Goal: Transaction & Acquisition: Purchase product/service

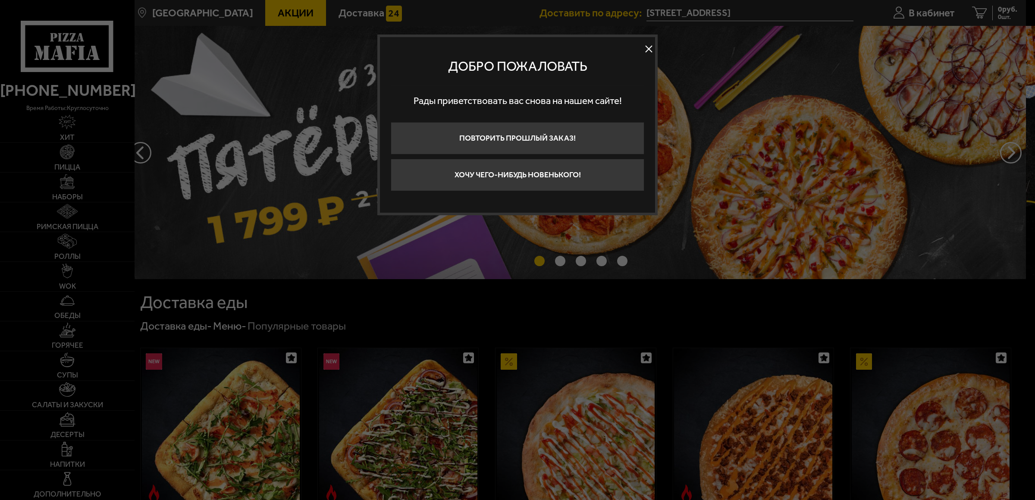
click at [648, 47] on button at bounding box center [648, 48] width 13 height 13
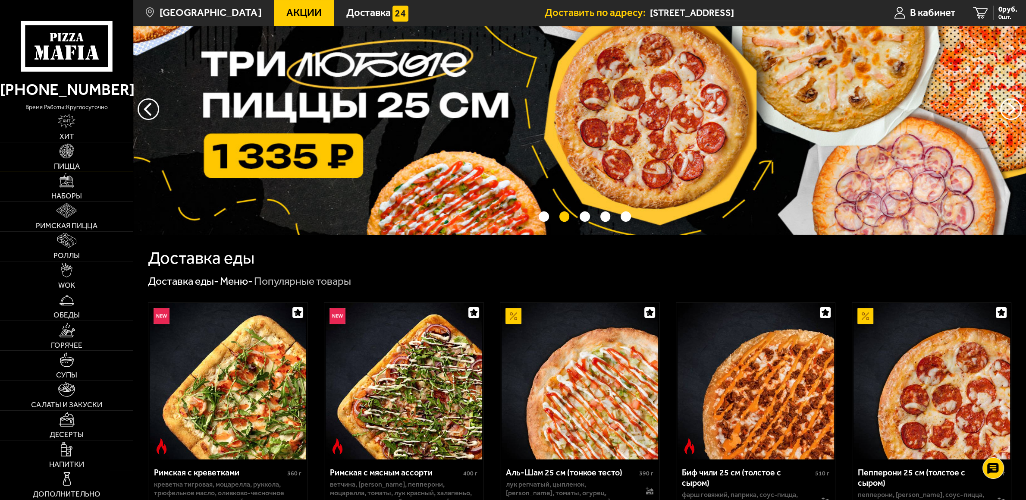
scroll to position [91, 0]
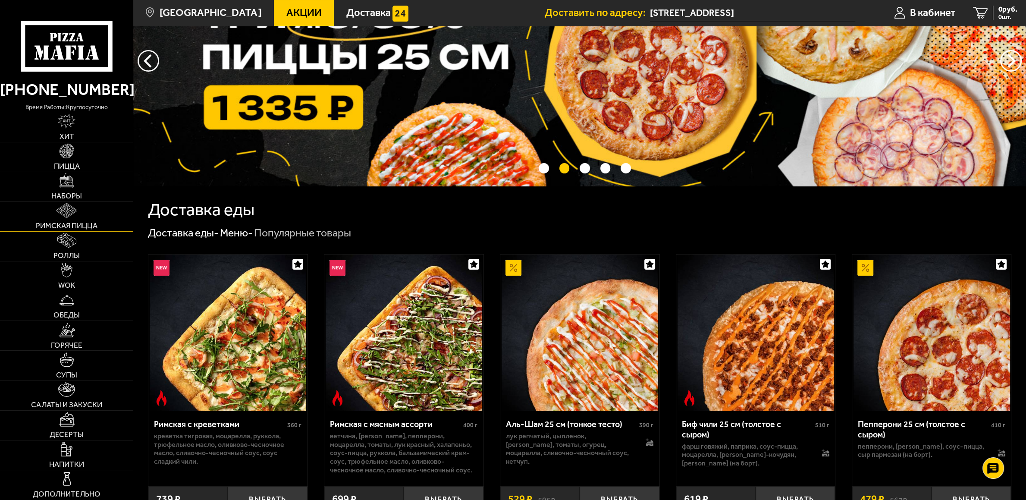
click at [78, 217] on link "Римская пицца" at bounding box center [66, 216] width 133 height 29
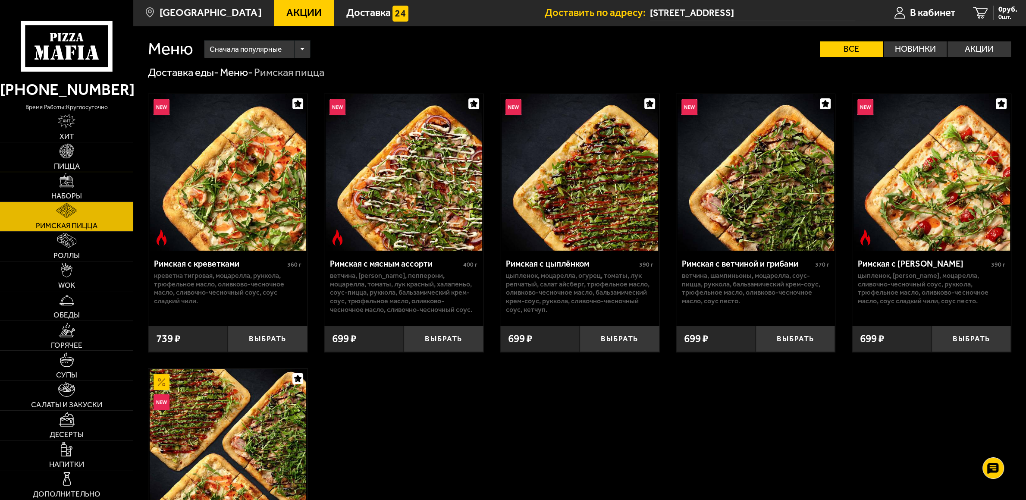
click at [105, 161] on link "Пицца" at bounding box center [66, 156] width 133 height 29
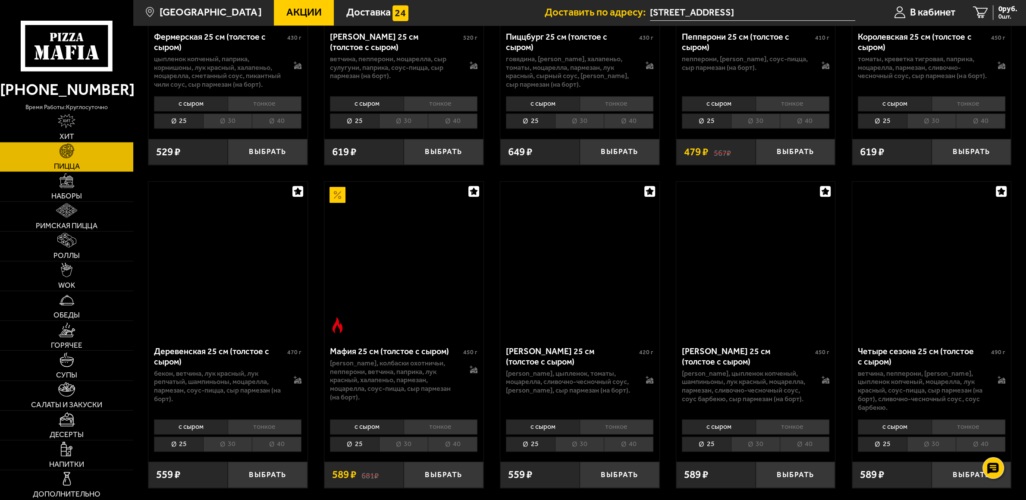
scroll to position [1086, 0]
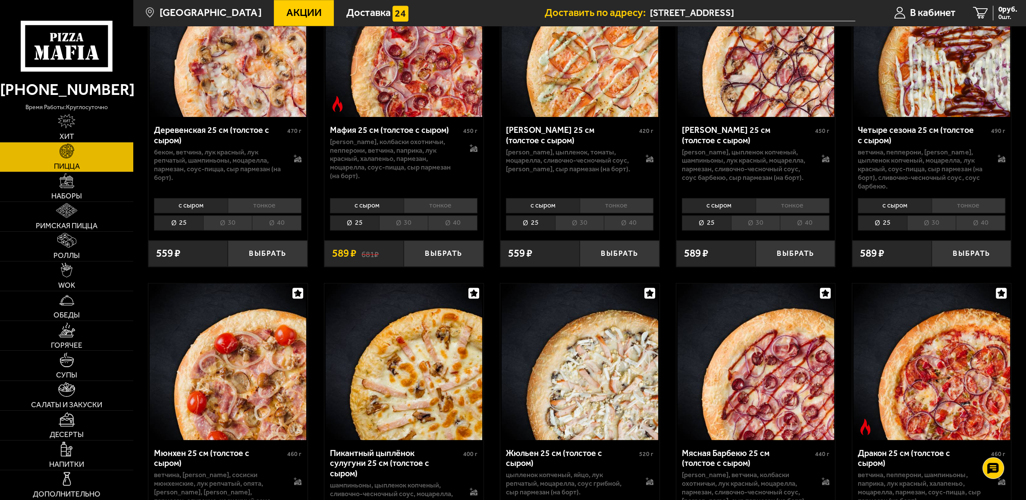
click at [769, 230] on li "30" at bounding box center [755, 222] width 49 height 15
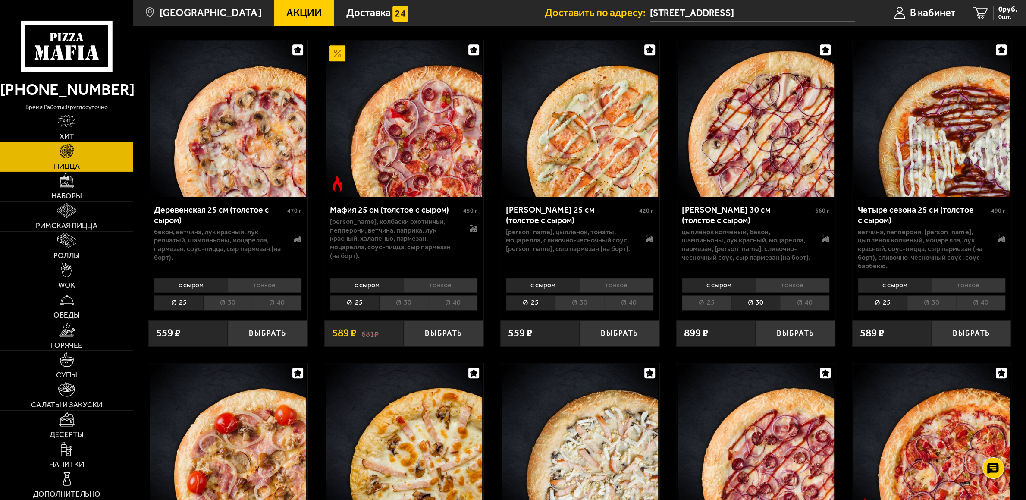
scroll to position [996, 0]
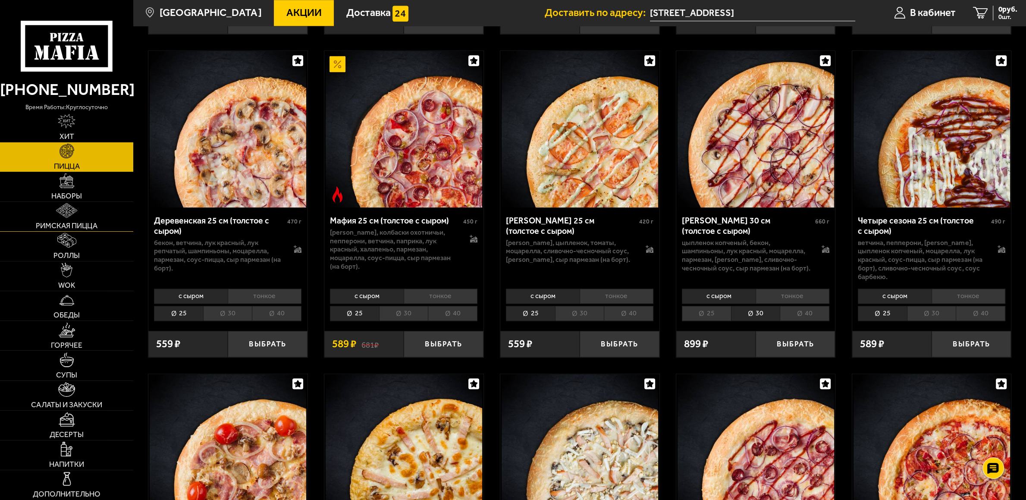
click at [75, 210] on img at bounding box center [66, 210] width 21 height 15
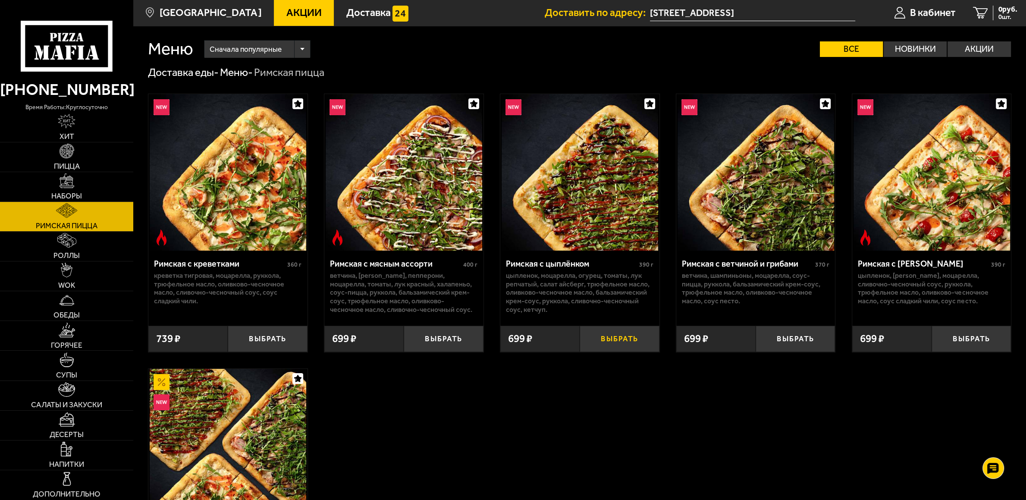
click at [630, 338] on button "Выбрать" at bounding box center [618, 338] width 79 height 26
click at [785, 344] on button "Выбрать" at bounding box center [794, 338] width 79 height 26
click at [1000, 16] on span "2 шт." at bounding box center [1001, 17] width 31 height 6
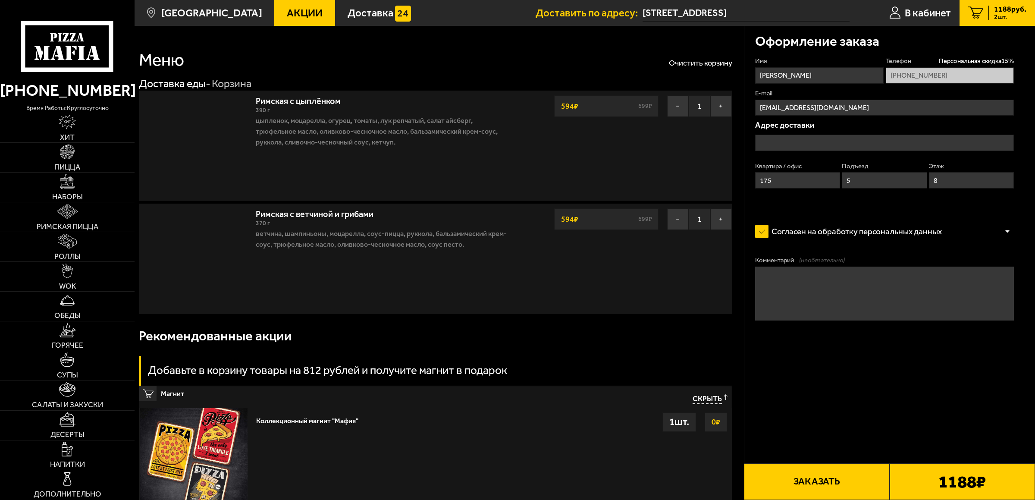
type input "[STREET_ADDRESS]"
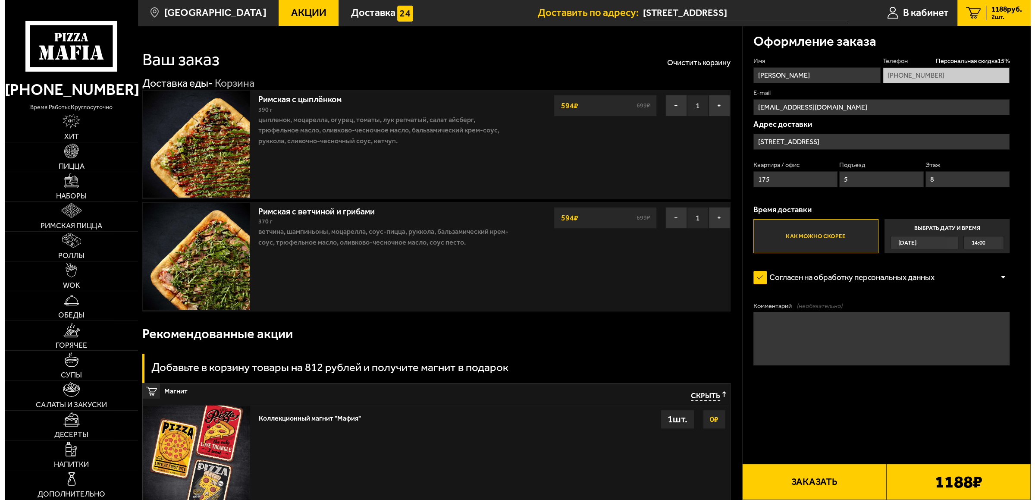
scroll to position [91, 0]
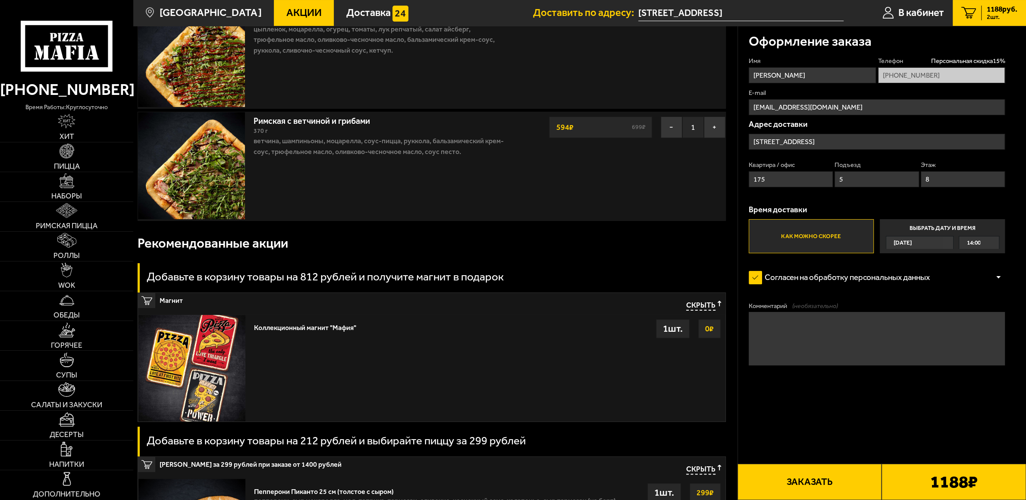
click at [842, 470] on button "Заказать" at bounding box center [809, 481] width 144 height 36
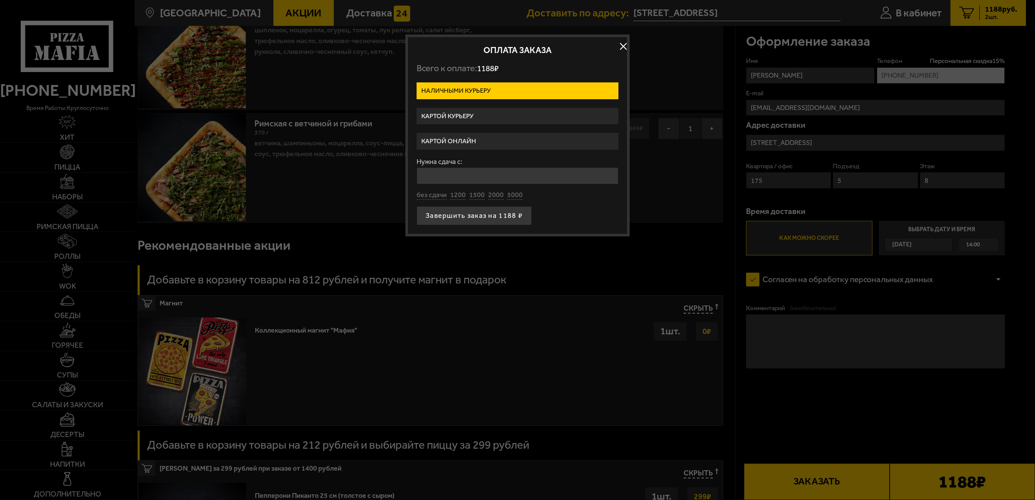
click at [474, 119] on label "Картой курьеру" at bounding box center [517, 116] width 202 height 17
click at [0, 0] on input "Картой курьеру" at bounding box center [0, 0] width 0 height 0
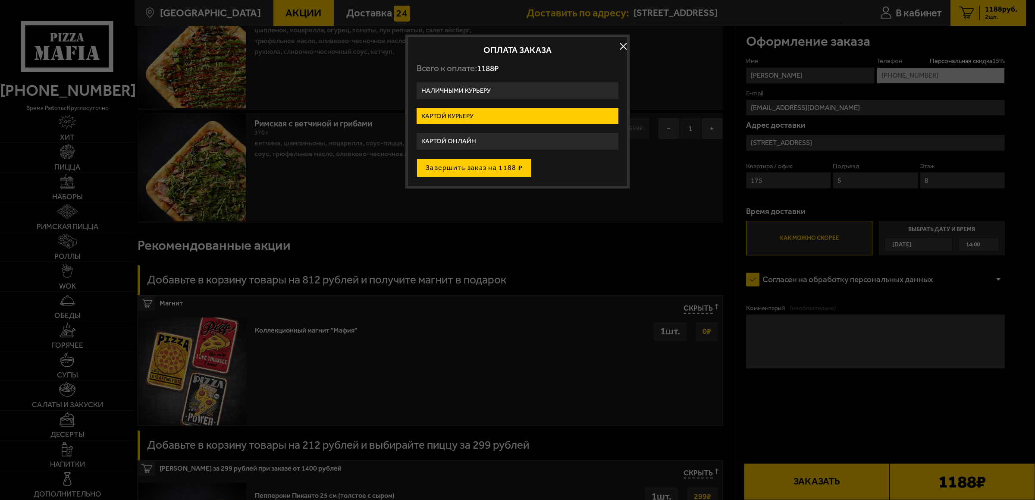
click at [506, 169] on button "Завершить заказ на 1188 ₽" at bounding box center [473, 167] width 115 height 19
